Goal: Information Seeking & Learning: Learn about a topic

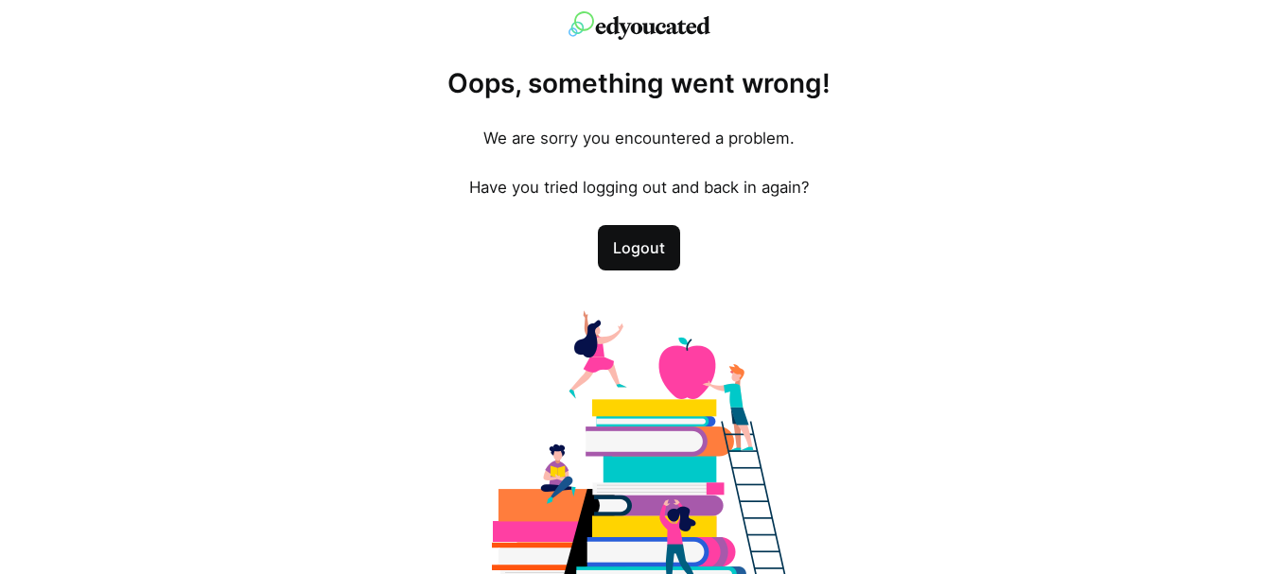
scroll to position [79, 0]
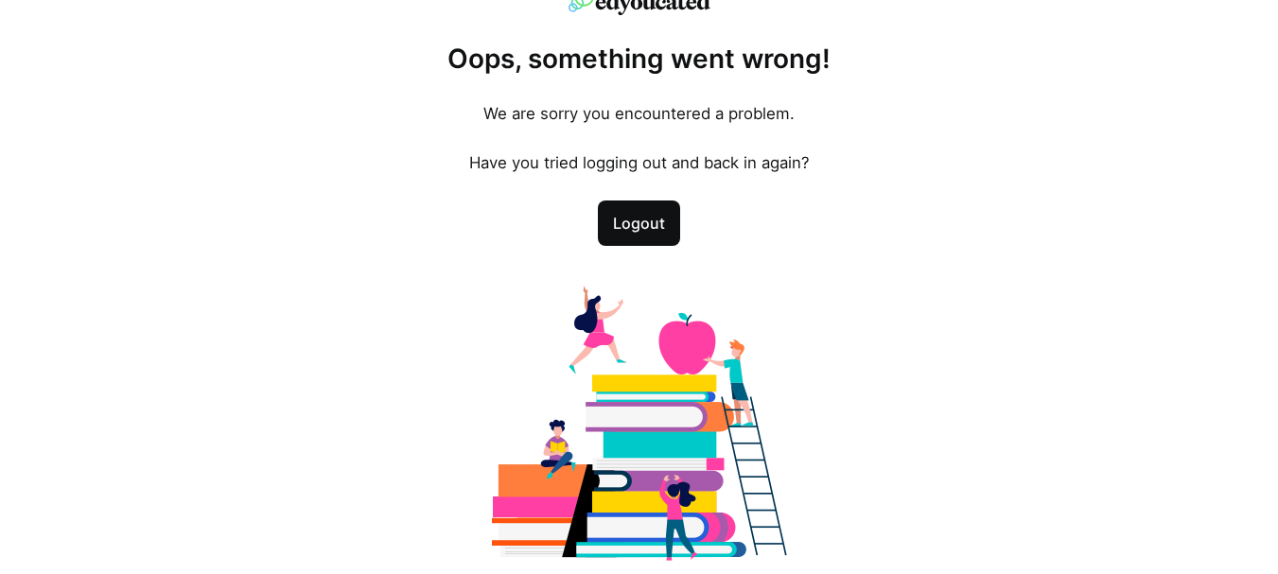
click at [631, 237] on span "Logout" at bounding box center [639, 223] width 82 height 45
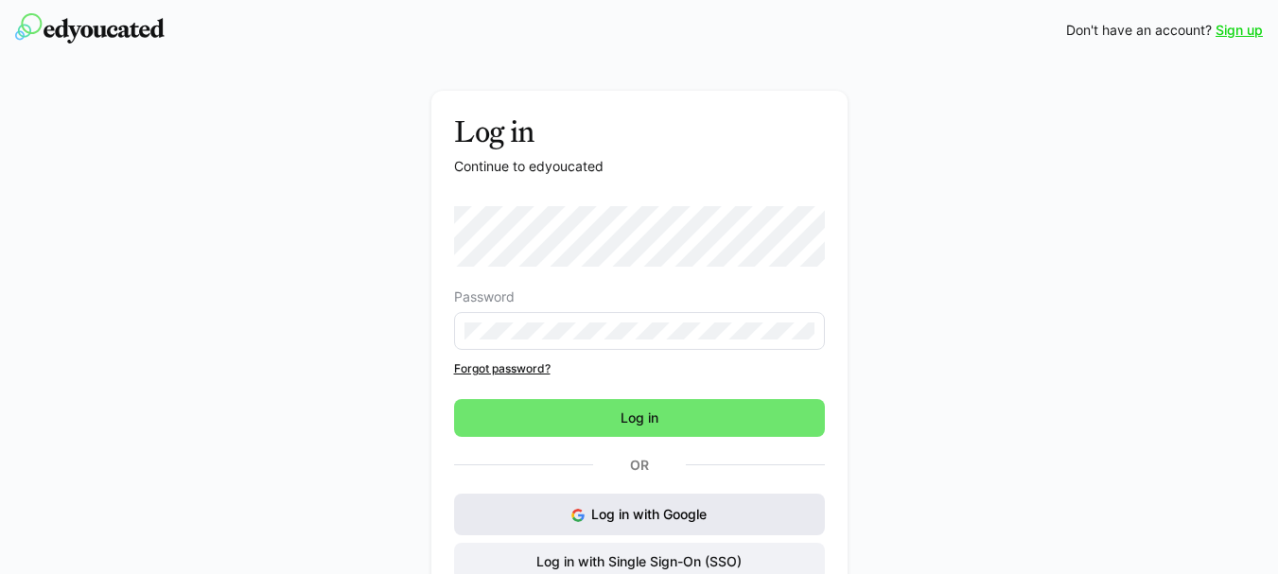
click at [684, 520] on span "Log in with Google" at bounding box center [648, 514] width 115 height 16
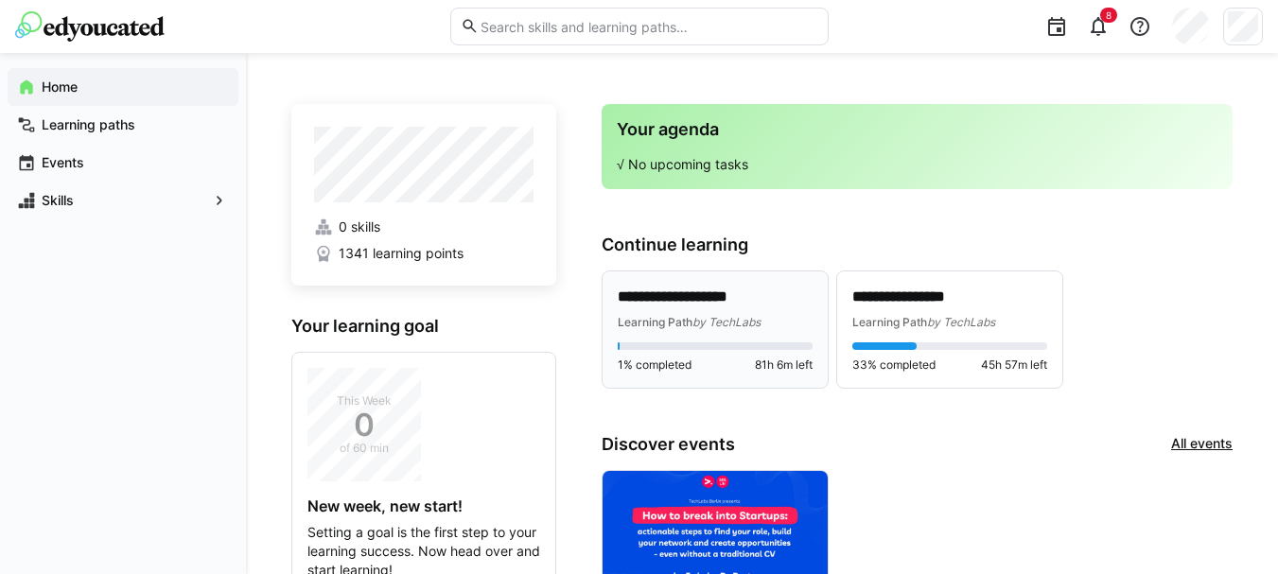
click at [686, 316] on span "Learning Path" at bounding box center [655, 322] width 75 height 14
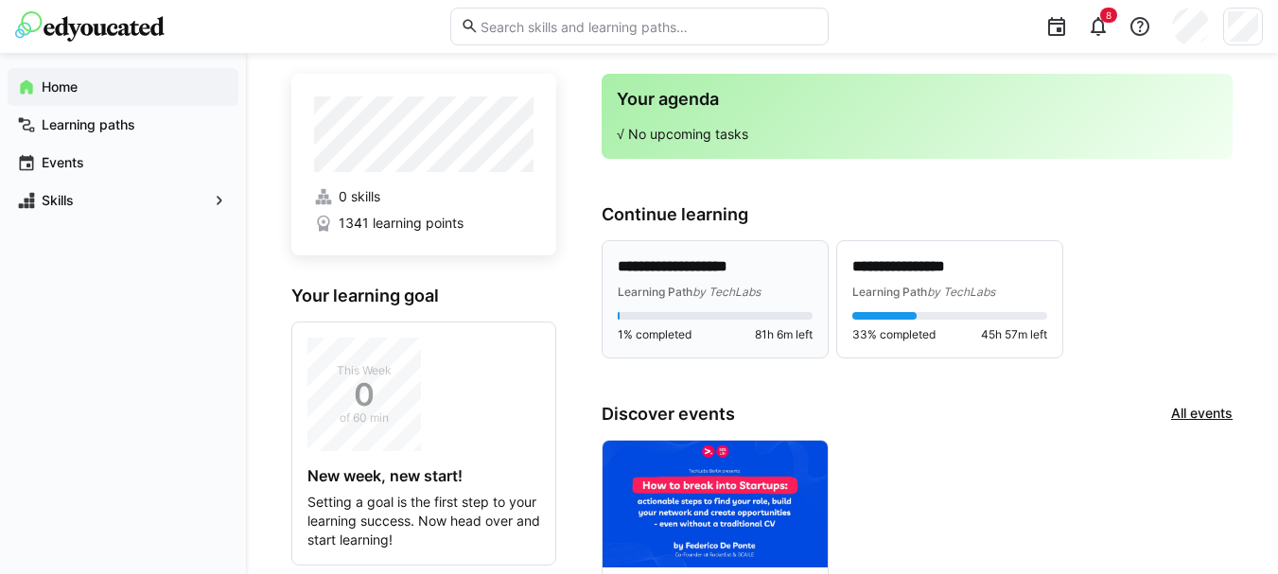
scroll to position [40, 0]
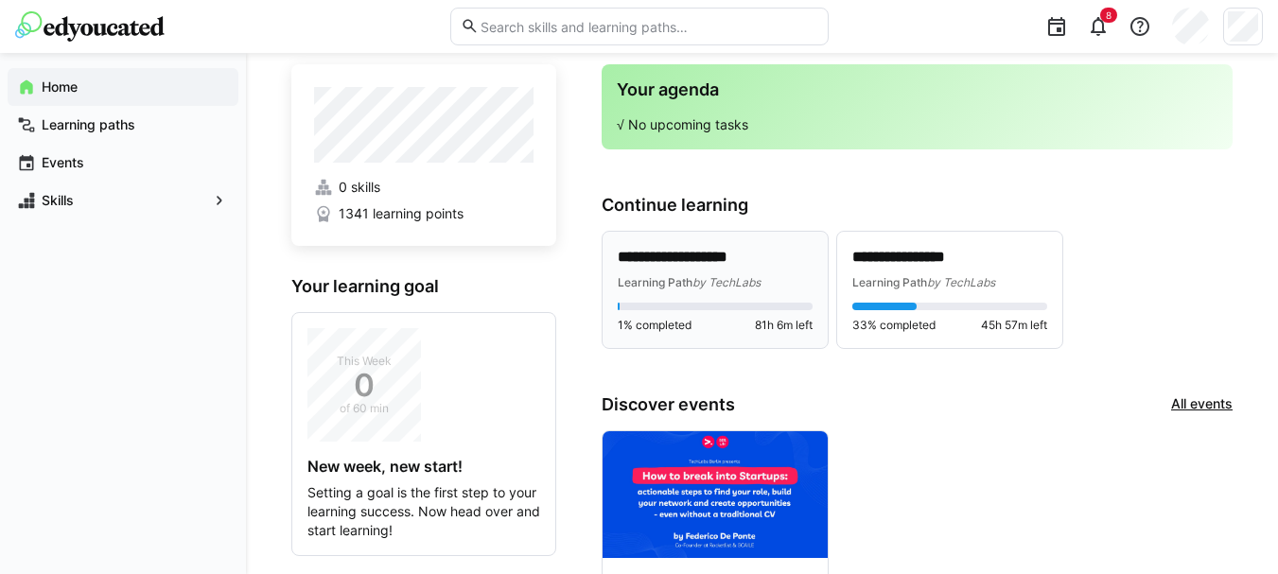
click at [686, 316] on div "1% completed 81h 6m left" at bounding box center [715, 318] width 195 height 30
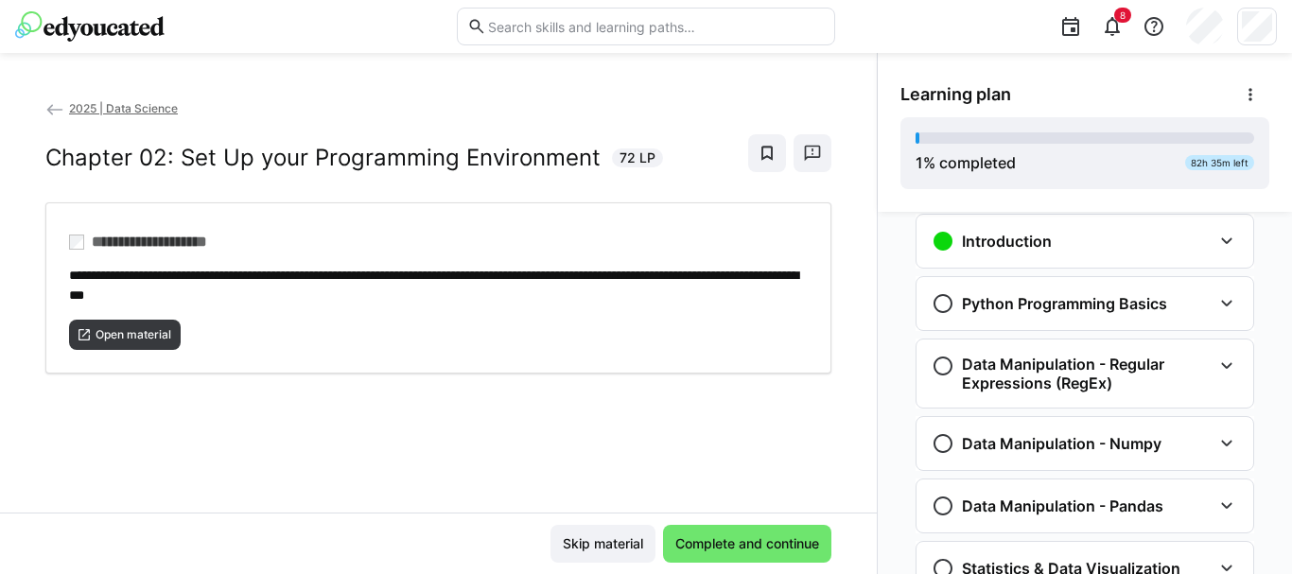
scroll to position [370, 0]
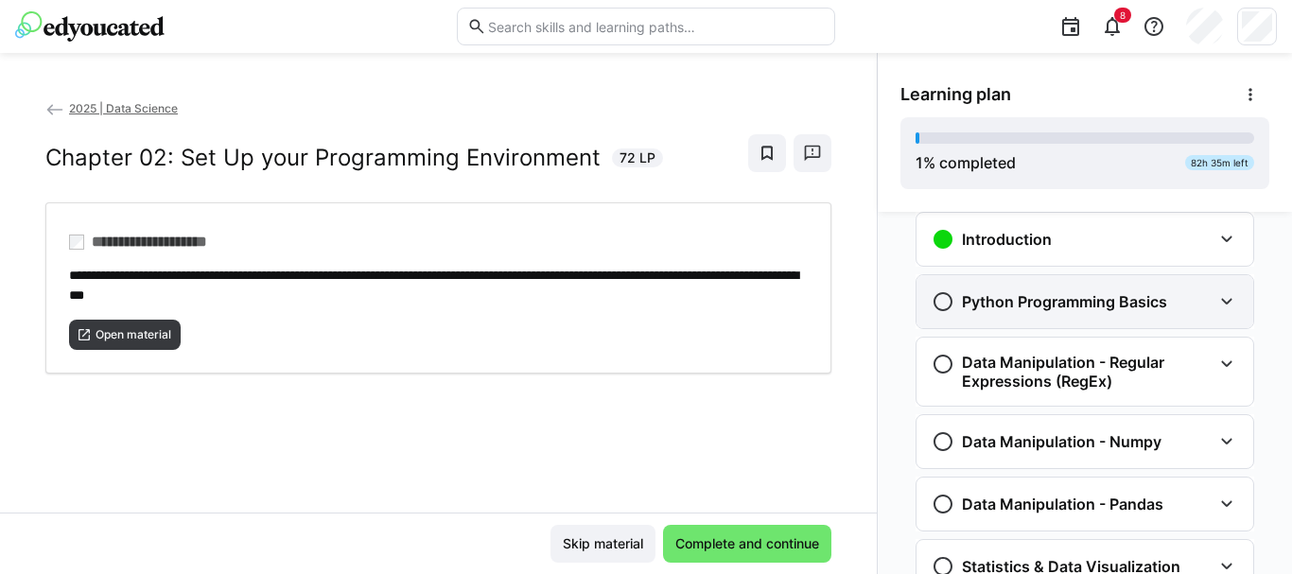
click at [1173, 307] on div "Python Programming Basics" at bounding box center [1072, 301] width 280 height 23
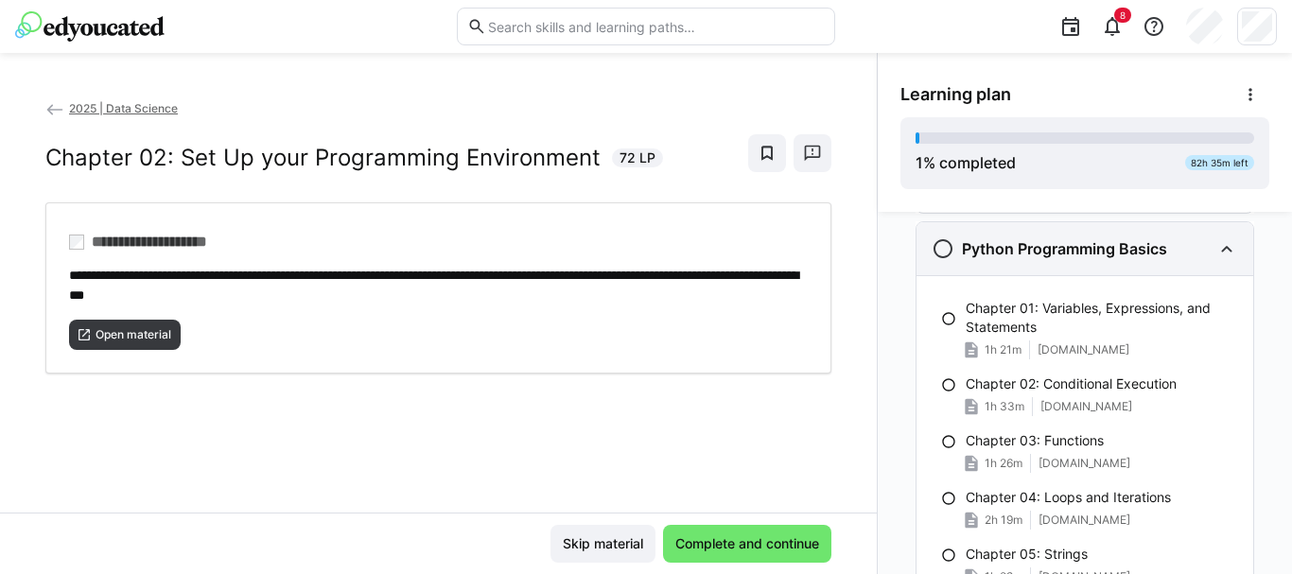
scroll to position [438, 0]
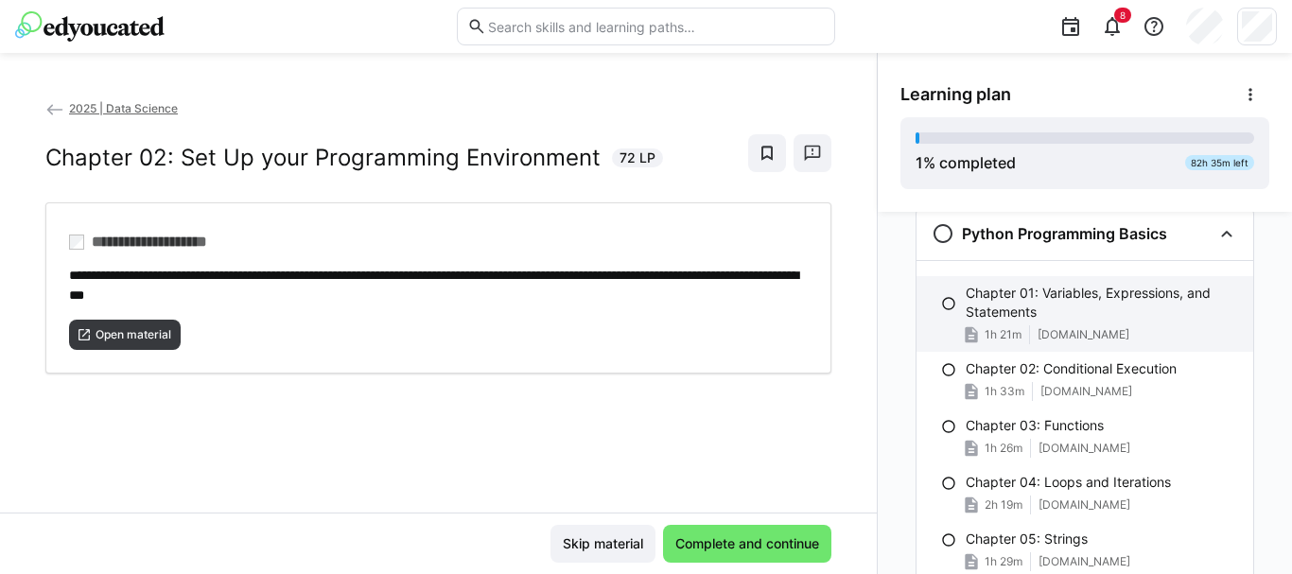
click at [1050, 314] on p "Chapter 01: Variables, Expressions, and Statements" at bounding box center [1102, 303] width 272 height 38
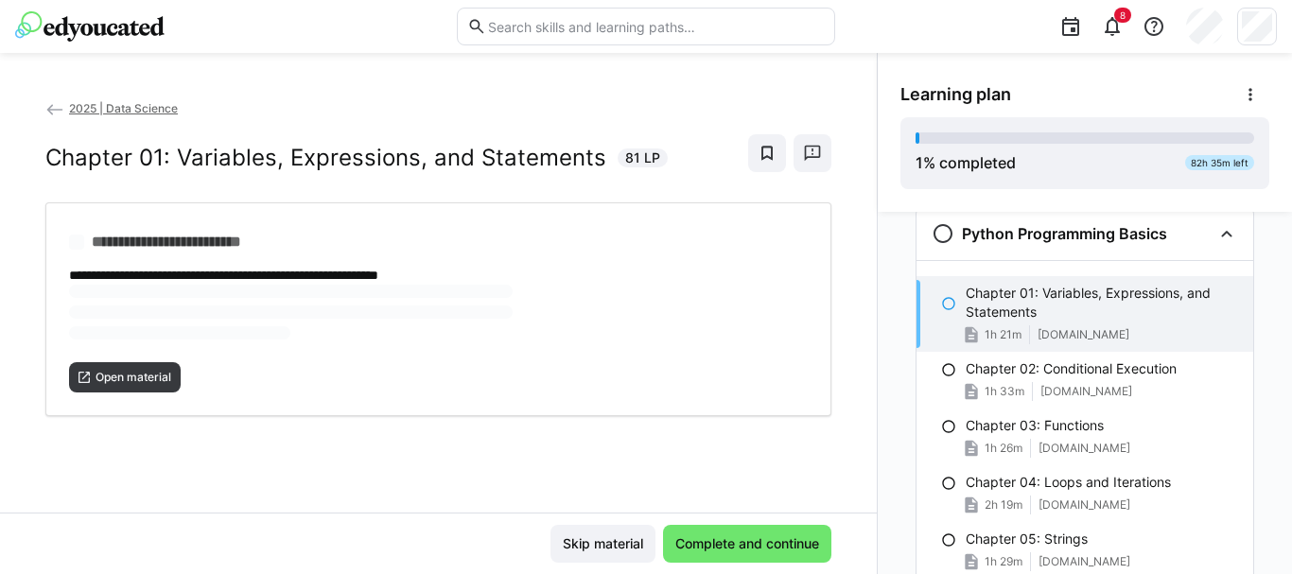
scroll to position [432, 0]
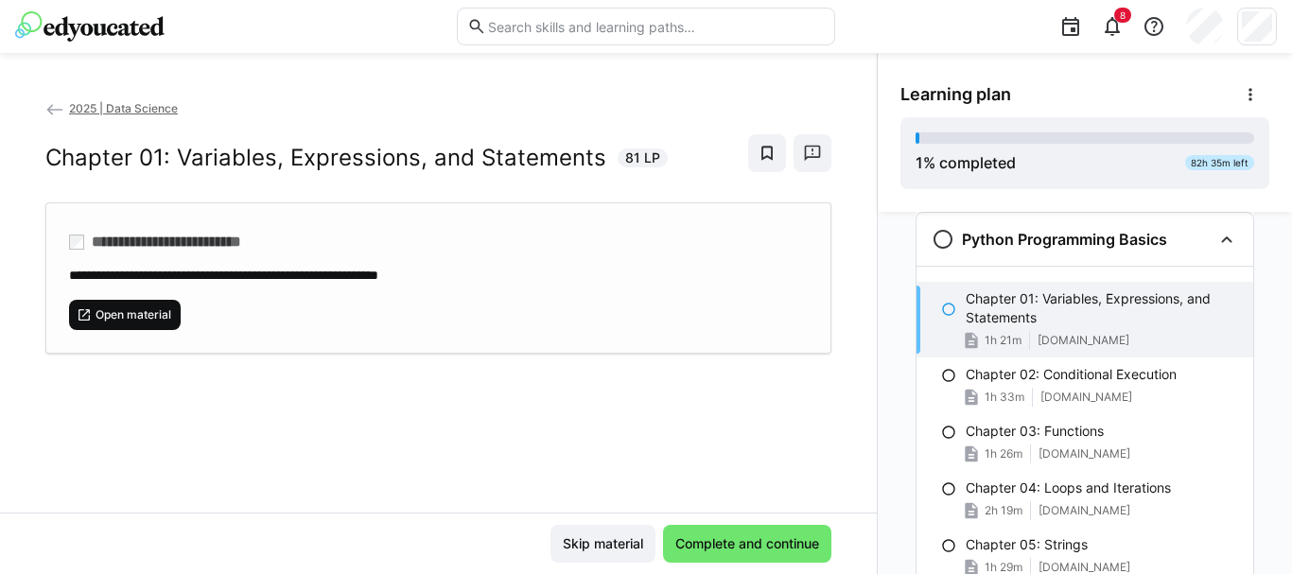
click at [145, 315] on span "Open material" at bounding box center [133, 314] width 79 height 15
